Goal: Check status: Check status

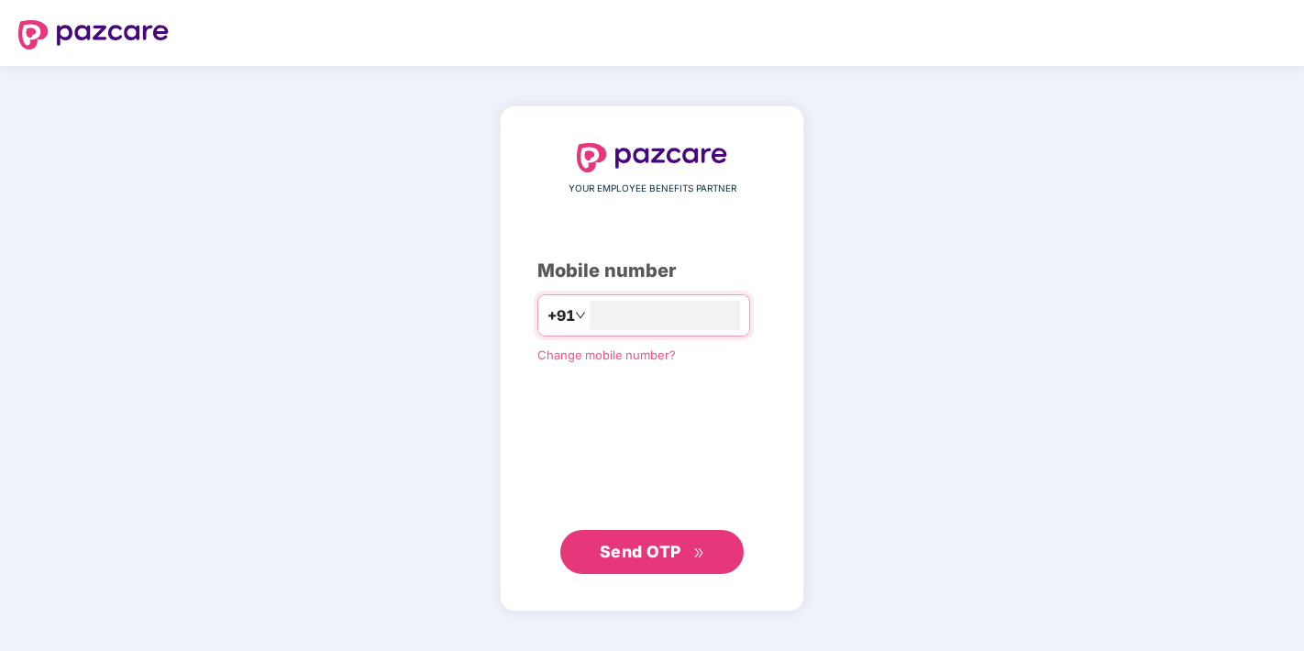
type input "**********"
click at [652, 540] on span "Send OTP" at bounding box center [652, 552] width 105 height 26
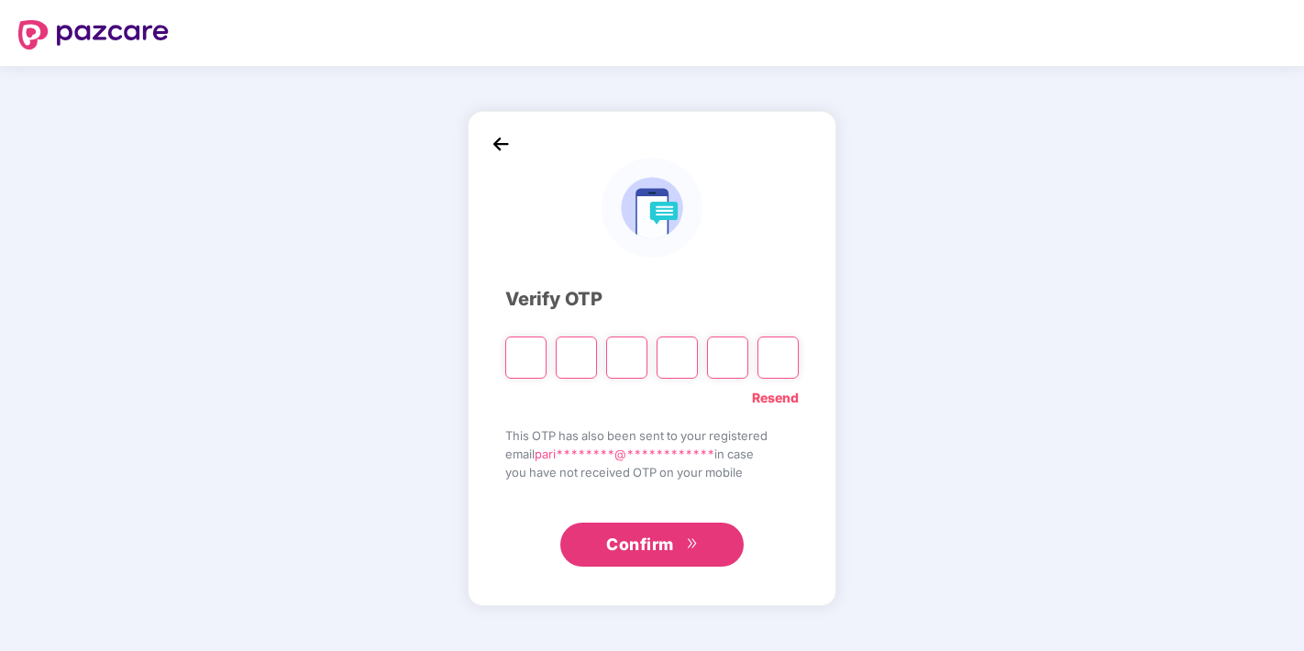
type input "*"
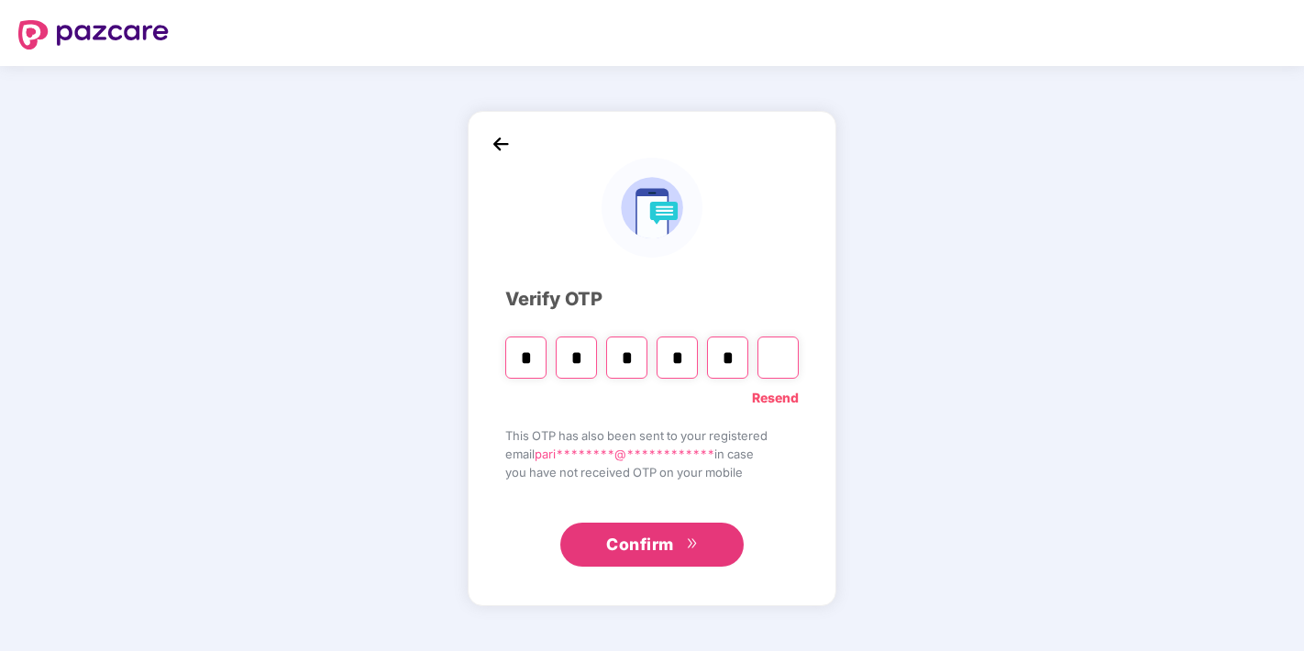
type input "*"
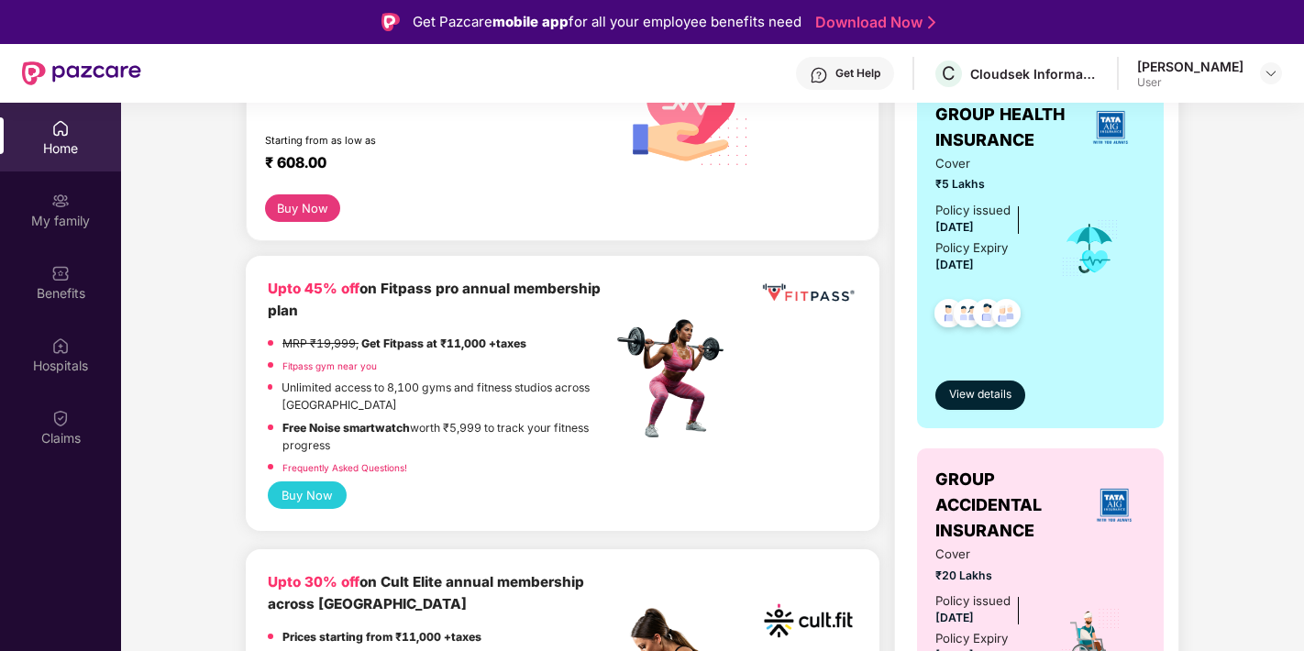
scroll to position [332, 0]
click at [959, 398] on button "View details" at bounding box center [980, 394] width 90 height 29
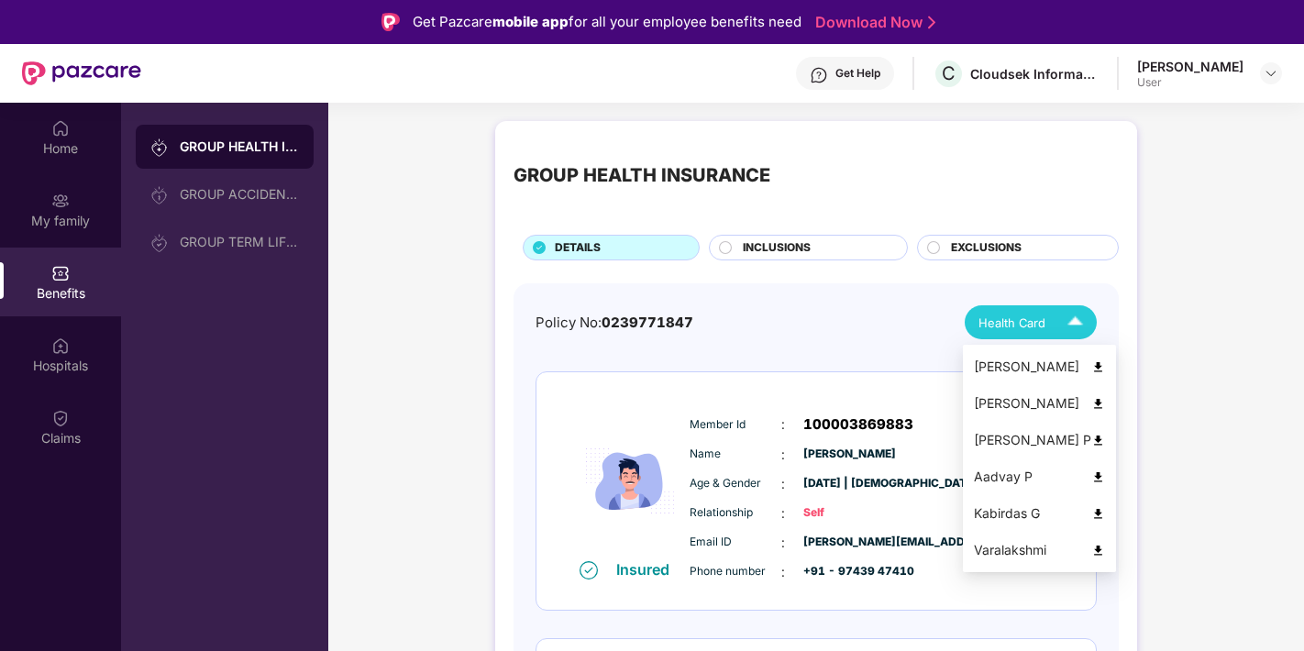
click at [1025, 331] on span "Health Card" at bounding box center [1011, 323] width 67 height 18
click at [1010, 468] on div "Aadvay P" at bounding box center [1039, 477] width 131 height 20
click at [1072, 326] on img at bounding box center [1075, 322] width 32 height 32
click at [1029, 479] on div "Aadvay P" at bounding box center [1039, 477] width 131 height 20
